Goal: Use online tool/utility: Utilize a website feature to perform a specific function

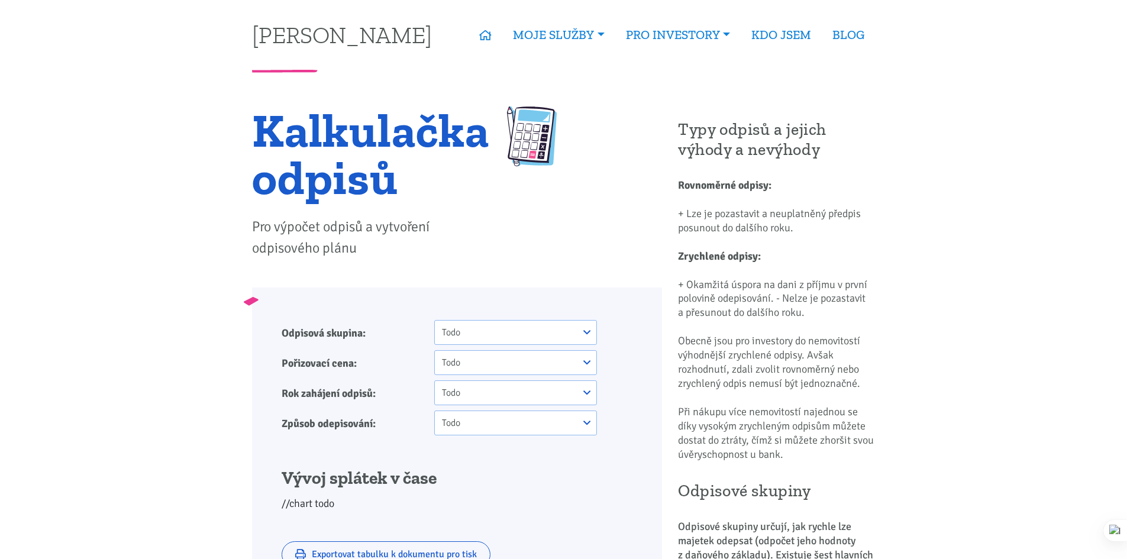
click at [476, 324] on select "Todo One Two Three" at bounding box center [515, 332] width 162 height 25
click at [476, 328] on select "Todo One Two Three" at bounding box center [515, 332] width 162 height 25
select select "2"
click at [434, 320] on select "Todo One Two Three" at bounding box center [515, 332] width 162 height 25
click at [483, 376] on form "Odpisová skupina: Todo One Two Three Pořizovací cena: Todo One Two Three Todo O…" at bounding box center [457, 377] width 351 height 115
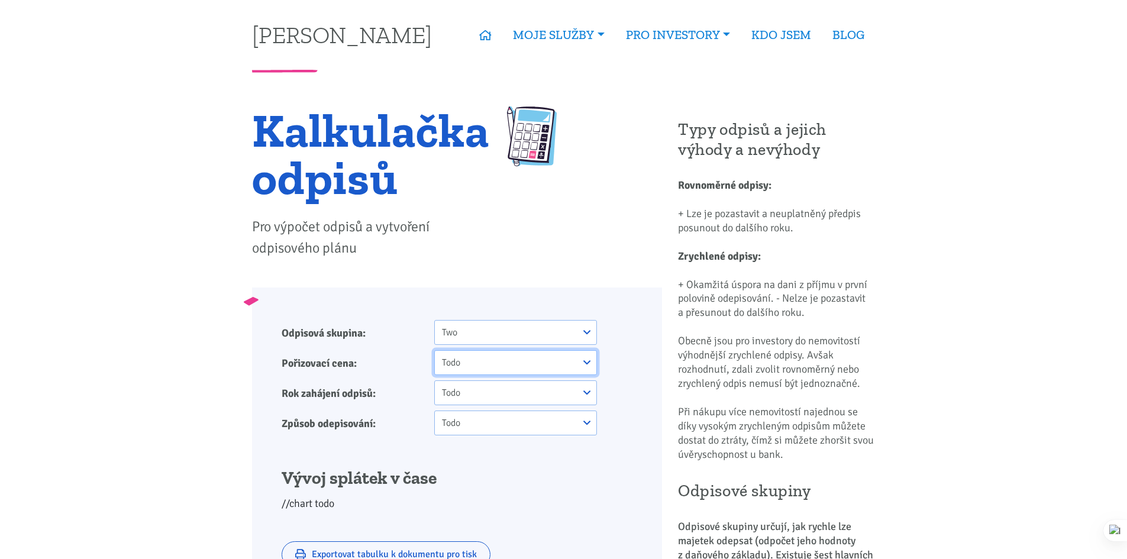
click at [488, 369] on select "Todo One Two Three" at bounding box center [515, 362] width 162 height 25
click at [485, 367] on select "Todo One Two Three" at bounding box center [515, 362] width 162 height 25
click at [485, 368] on select "Todo One Two Three" at bounding box center [515, 362] width 162 height 25
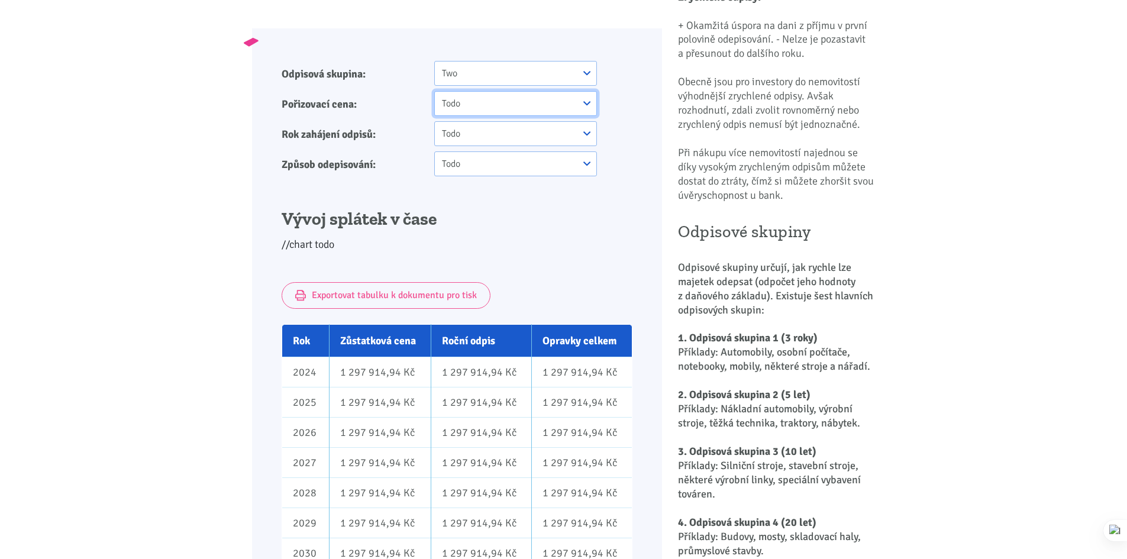
scroll to position [237, 0]
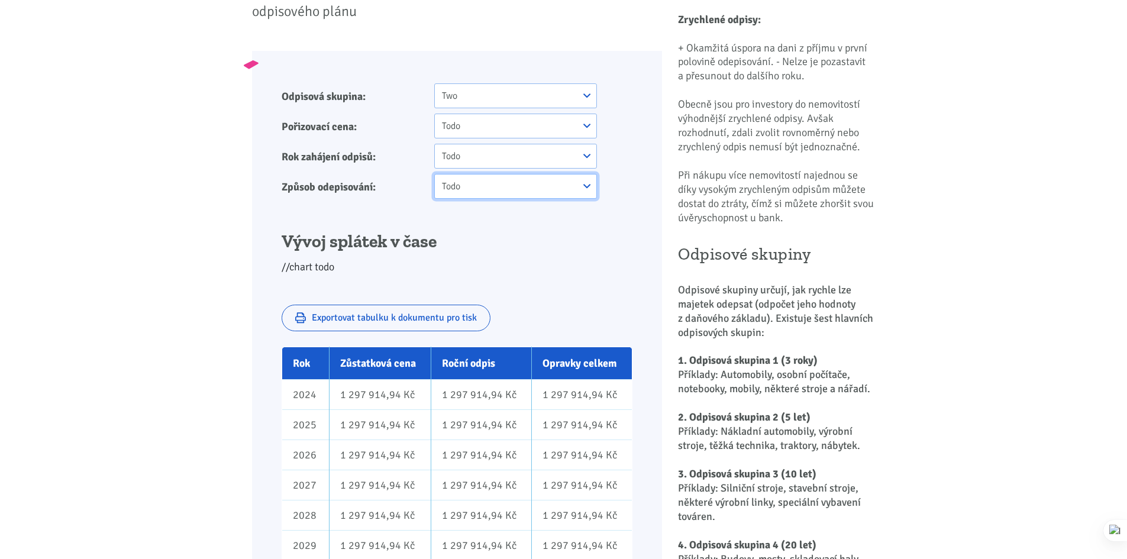
click at [473, 190] on select "Todo One Two Three" at bounding box center [515, 186] width 162 height 25
click at [473, 188] on select "Todo One Two Three" at bounding box center [515, 186] width 162 height 25
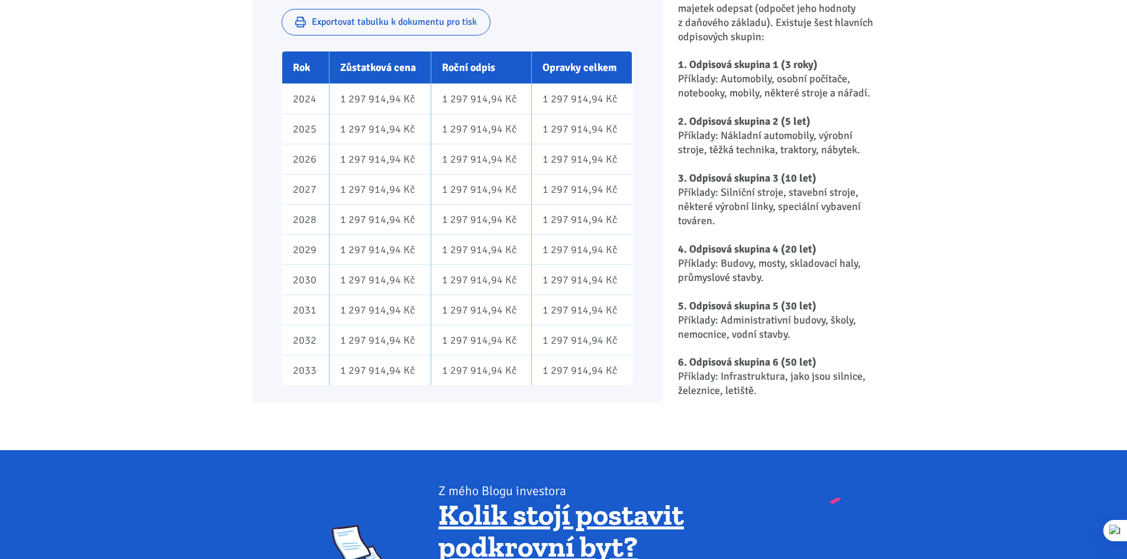
drag, startPoint x: 404, startPoint y: 414, endPoint x: 374, endPoint y: 404, distance: 31.4
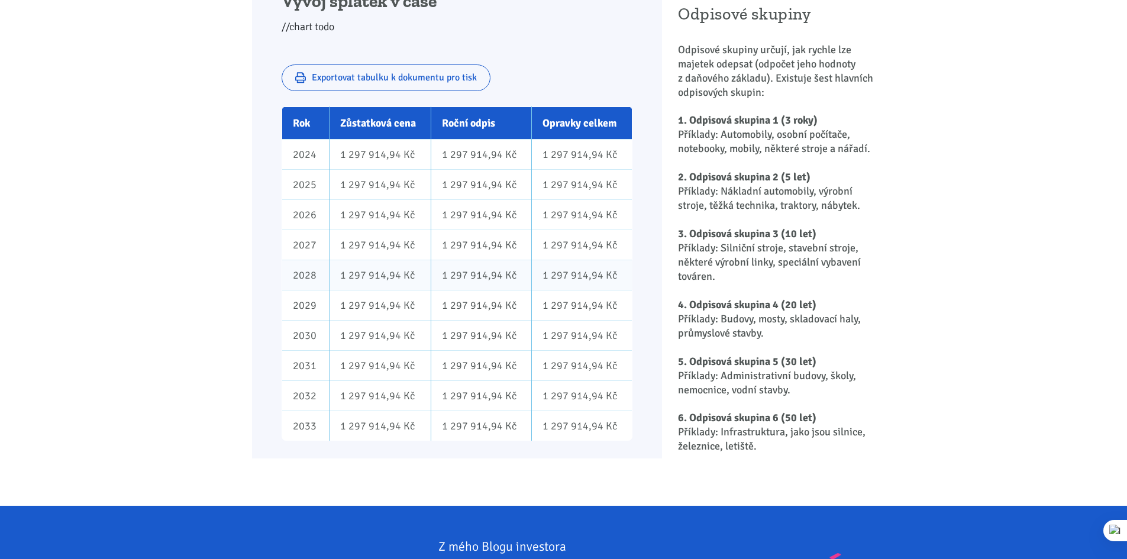
scroll to position [355, 0]
